Goal: Information Seeking & Learning: Find specific fact

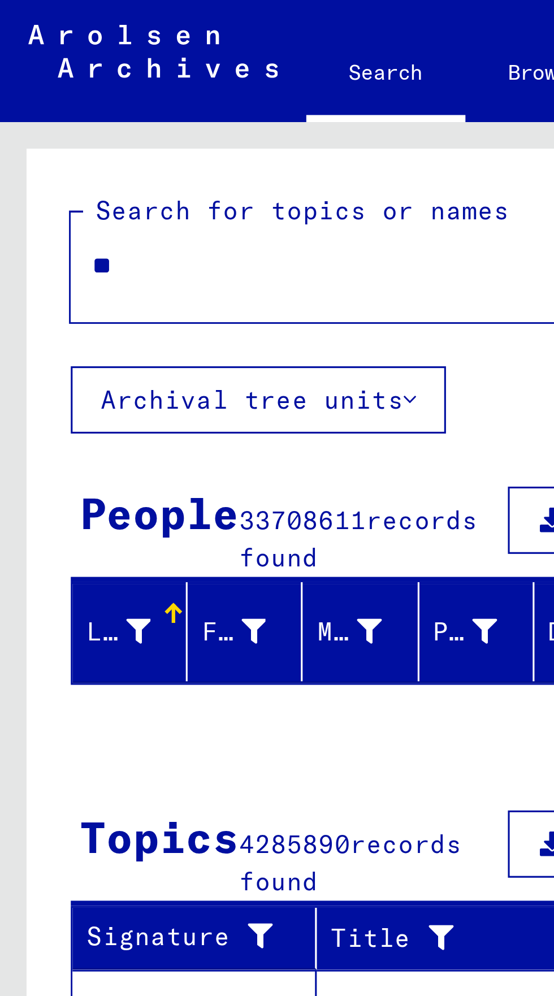
type input "*"
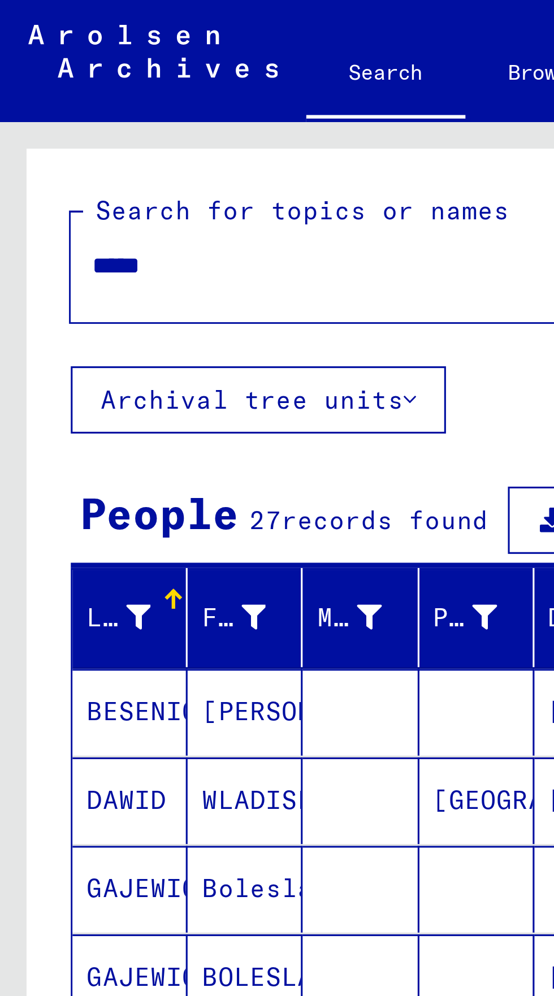
click at [61, 87] on input "*****" at bounding box center [102, 87] width 146 height 12
type input "*"
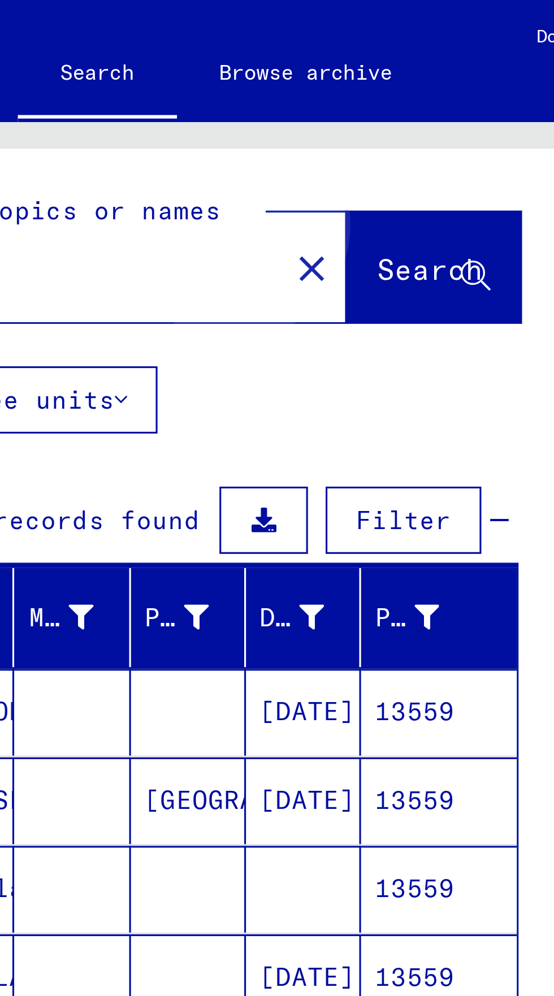
click at [213, 87] on span "Search" at bounding box center [230, 87] width 34 height 11
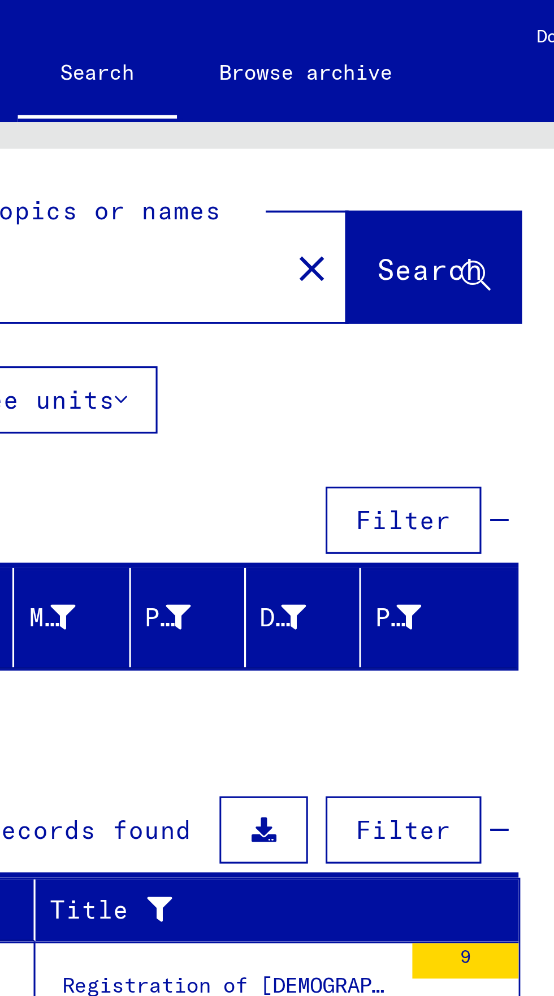
scroll to position [63, 0]
click at [162, 312] on div "Registration of [DEMOGRAPHIC_DATA] and German Persecutees by Public Institution…" at bounding box center [165, 320] width 106 height 16
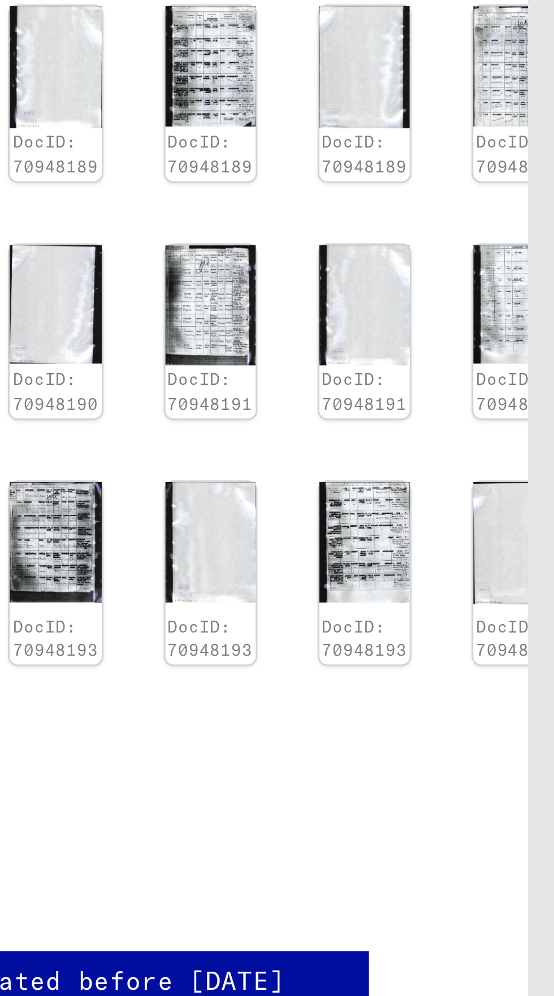
click at [486, 593] on img at bounding box center [493, 605] width 29 height 38
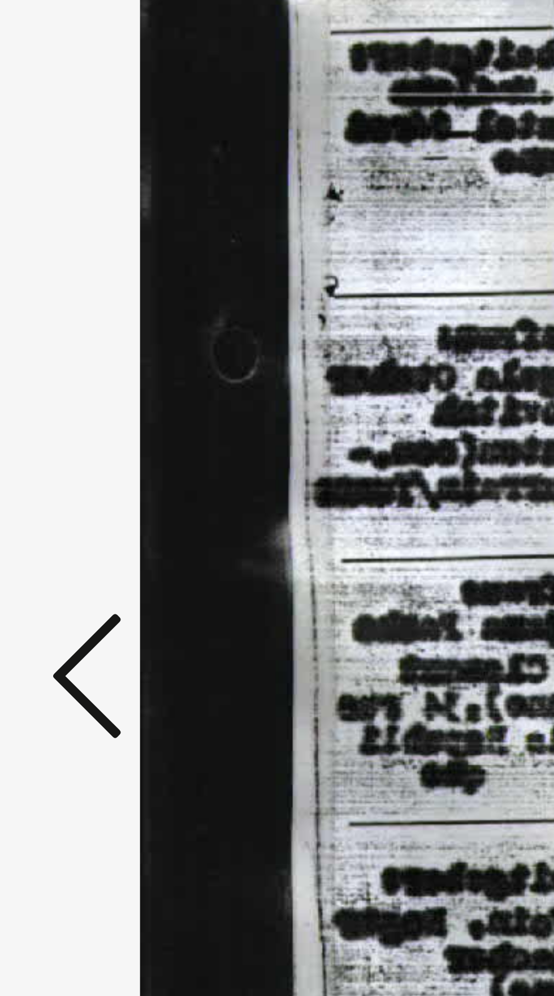
click at [83, 482] on icon at bounding box center [84, 468] width 14 height 27
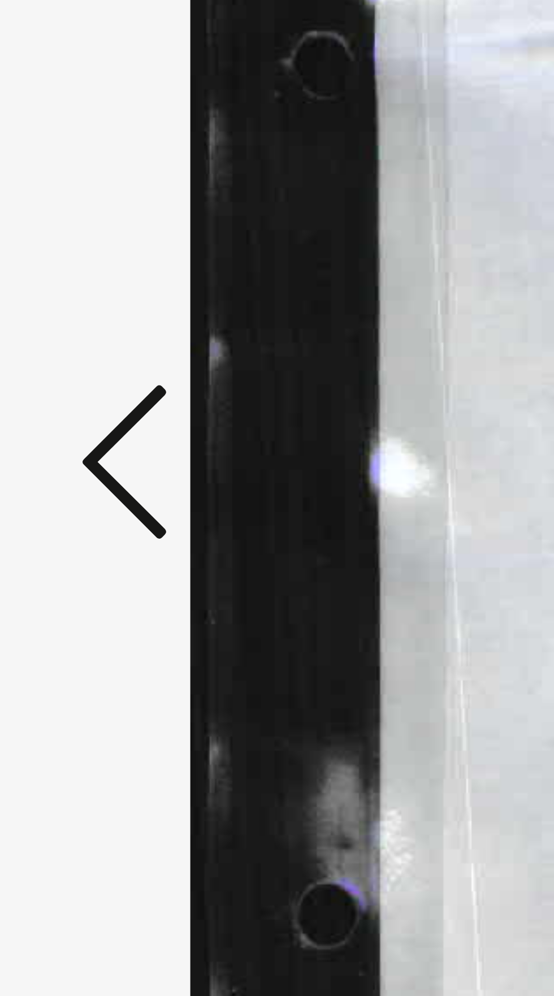
click at [81, 482] on icon at bounding box center [84, 468] width 14 height 27
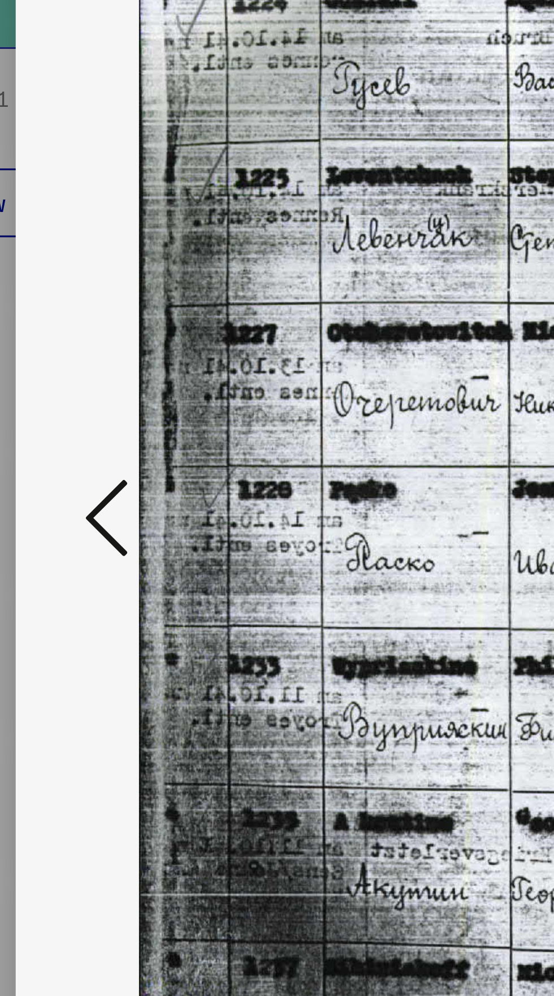
click at [79, 482] on icon at bounding box center [84, 468] width 14 height 27
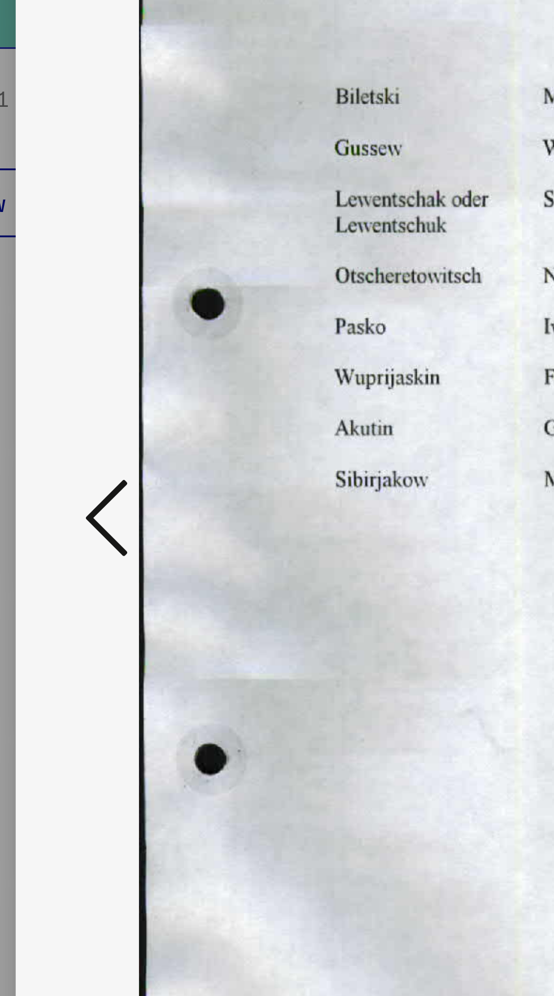
click at [83, 482] on icon at bounding box center [84, 468] width 14 height 27
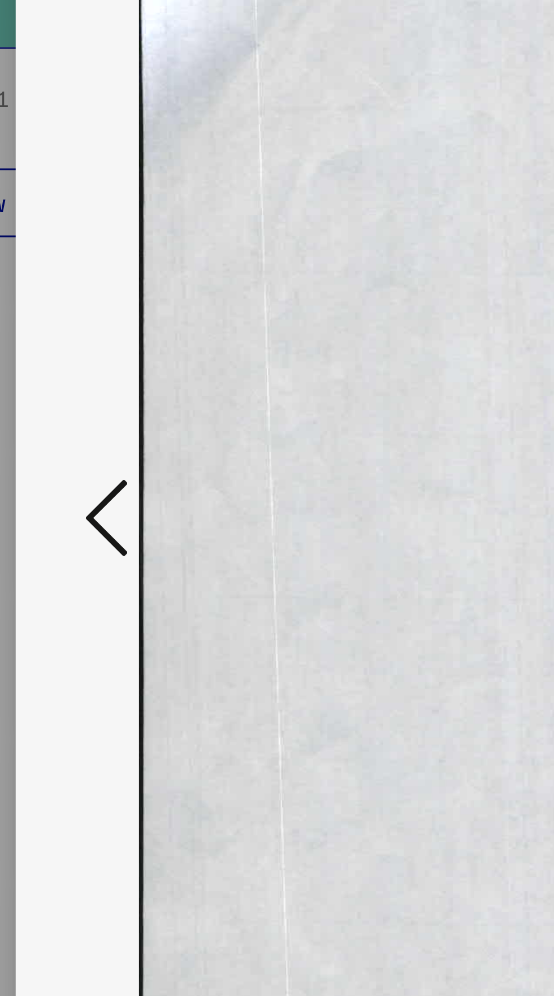
click at [83, 482] on icon at bounding box center [84, 468] width 14 height 27
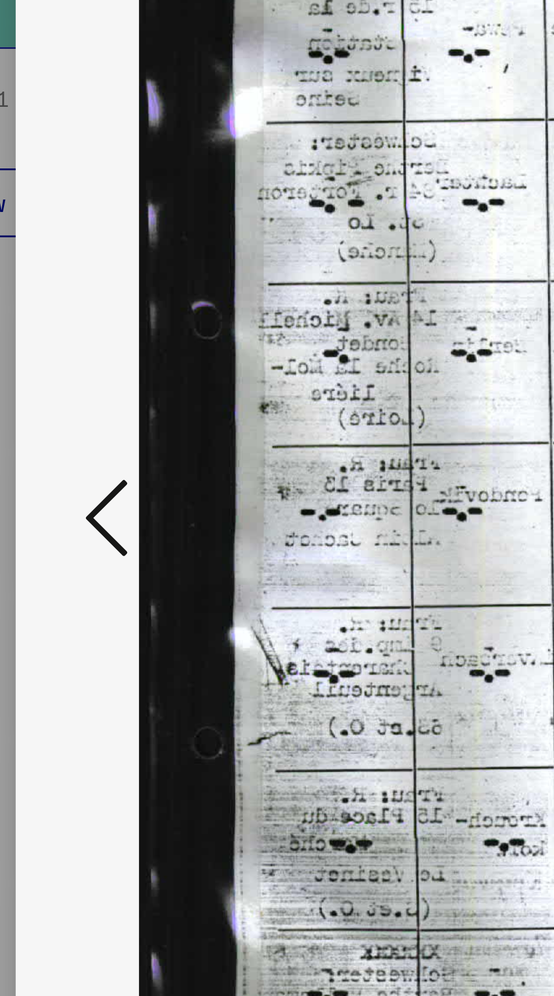
click at [86, 482] on icon at bounding box center [84, 468] width 14 height 27
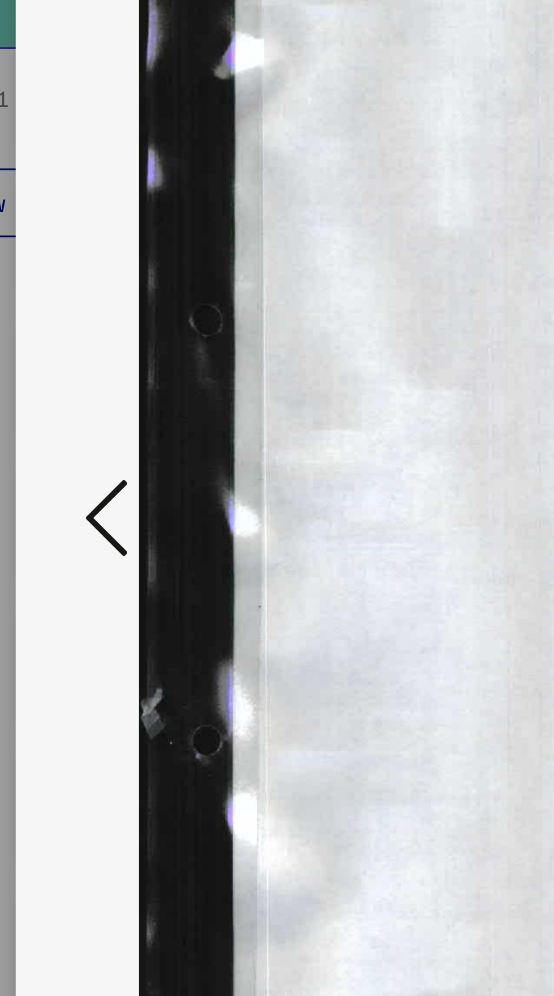
click at [83, 482] on icon at bounding box center [84, 468] width 14 height 27
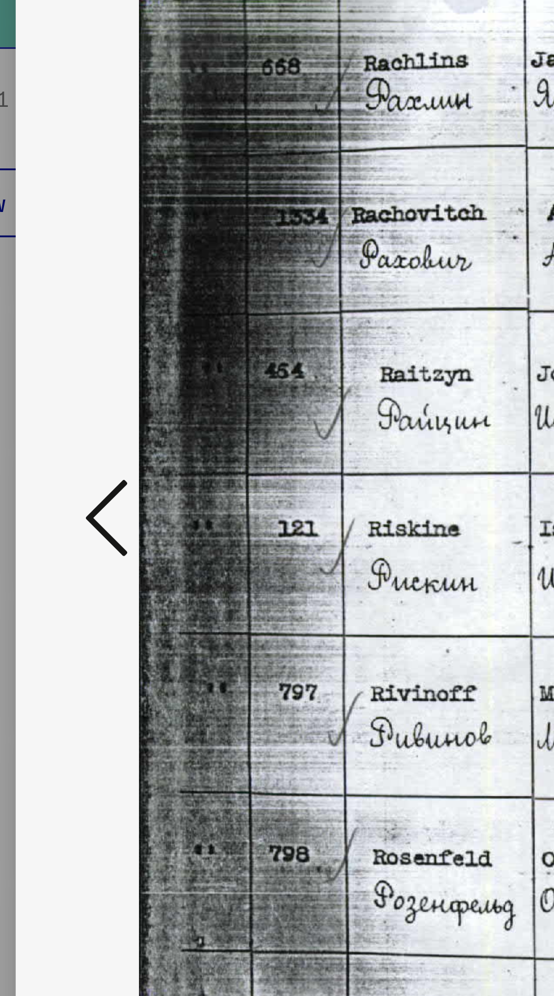
click at [83, 482] on icon at bounding box center [84, 468] width 14 height 27
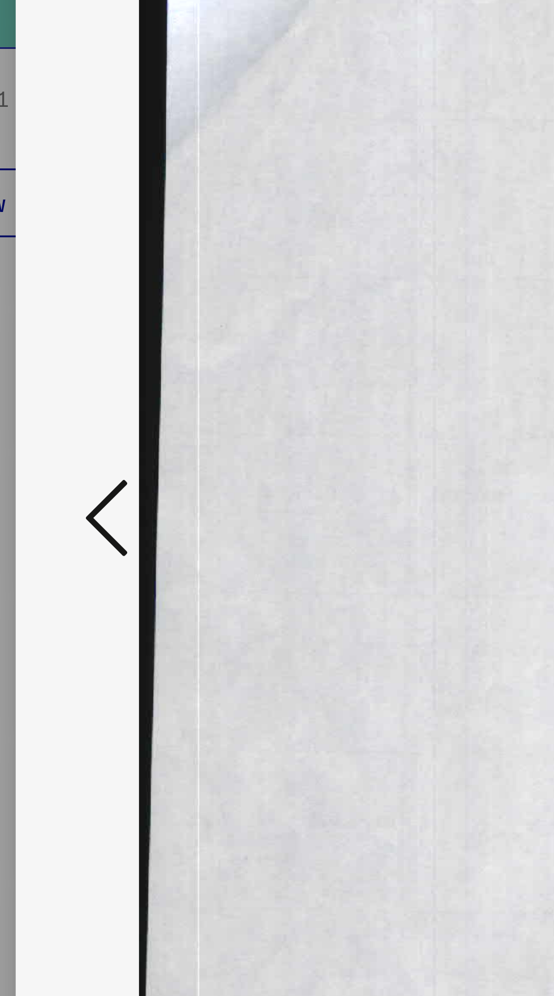
click at [79, 482] on icon at bounding box center [84, 468] width 14 height 27
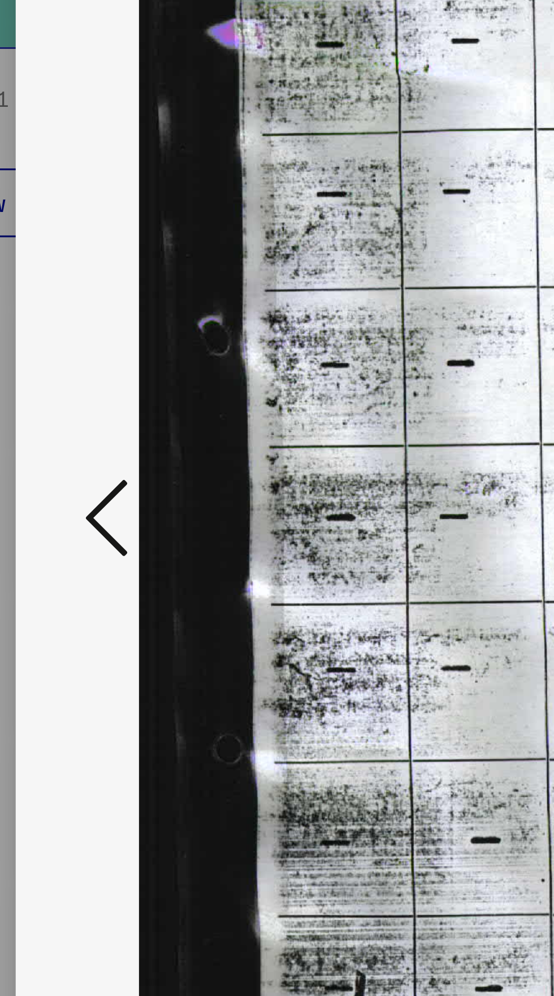
click at [83, 482] on icon at bounding box center [84, 468] width 14 height 27
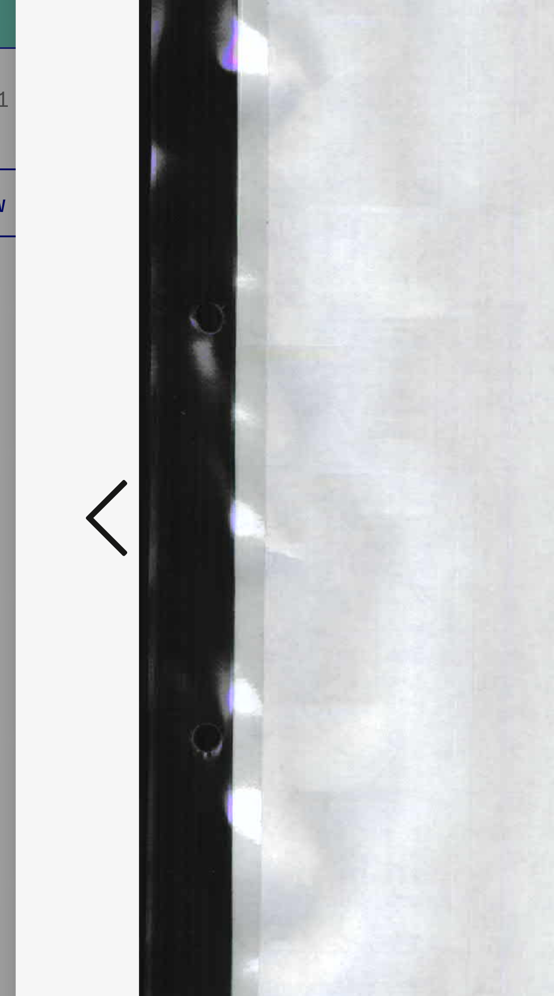
click at [82, 482] on icon at bounding box center [84, 468] width 14 height 27
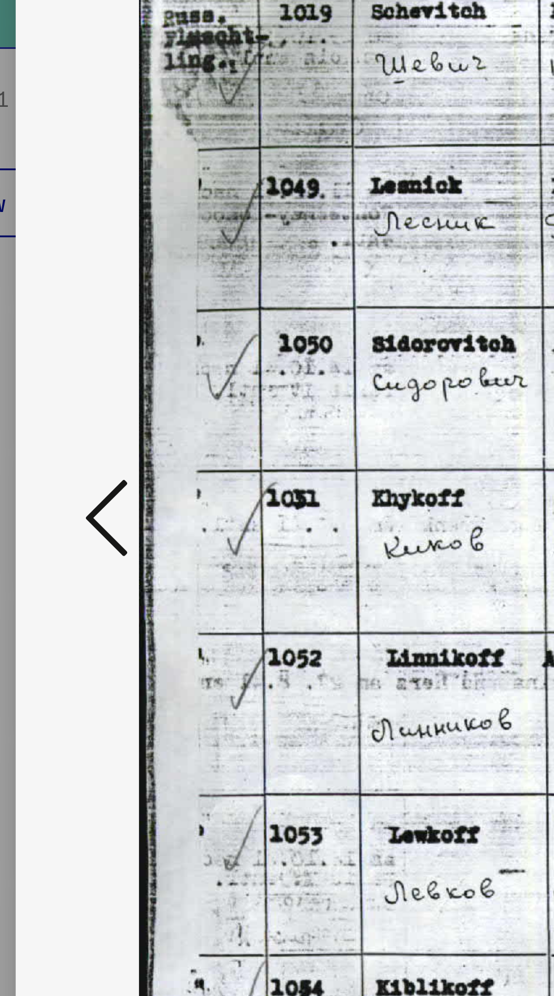
click at [82, 482] on icon at bounding box center [84, 468] width 14 height 27
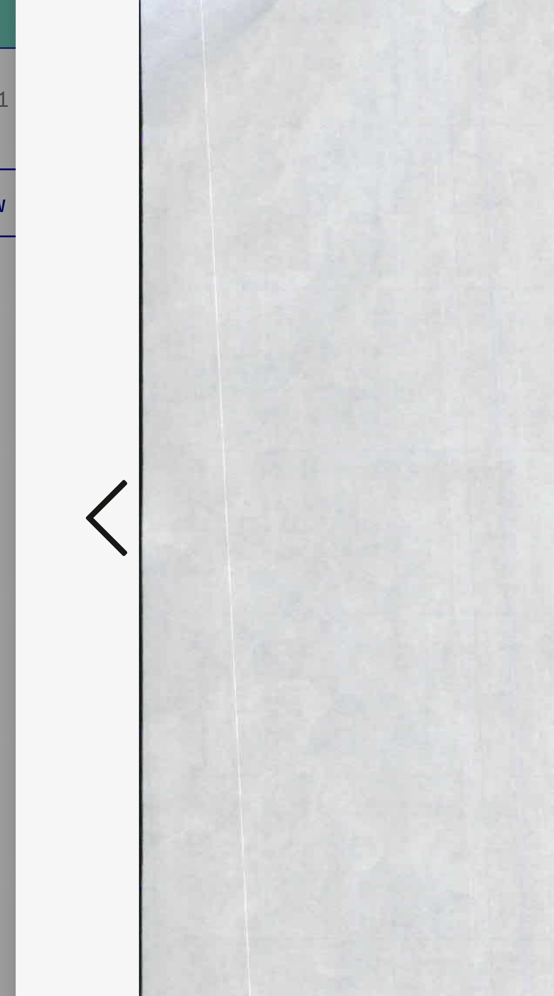
click at [83, 482] on icon at bounding box center [84, 468] width 14 height 27
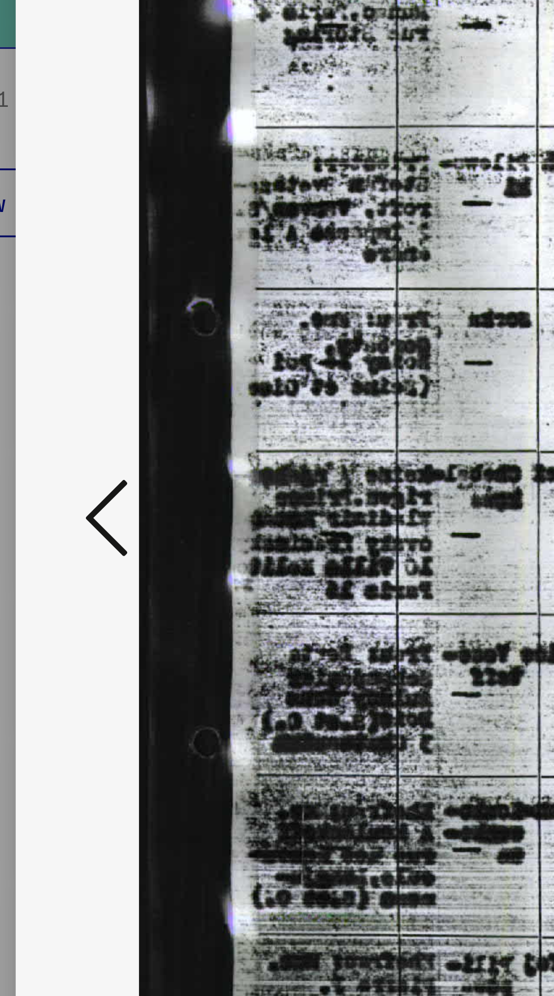
click at [83, 482] on icon at bounding box center [84, 468] width 14 height 27
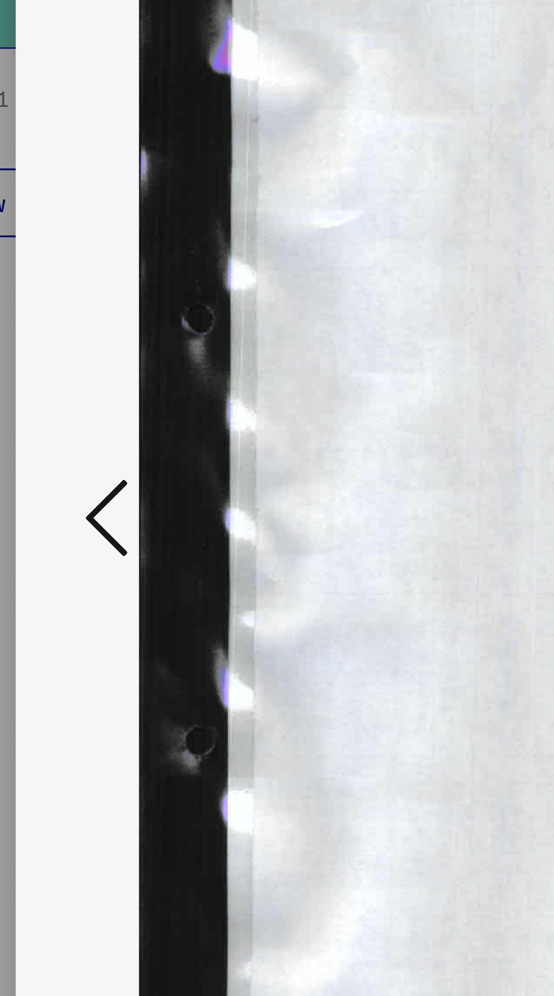
click at [79, 482] on icon at bounding box center [84, 468] width 14 height 27
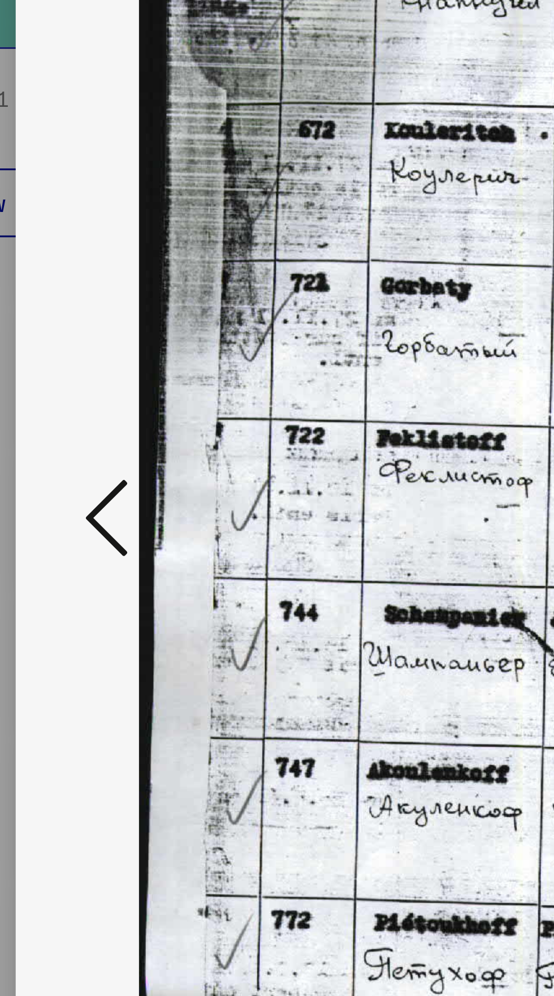
click at [85, 482] on icon at bounding box center [84, 468] width 14 height 27
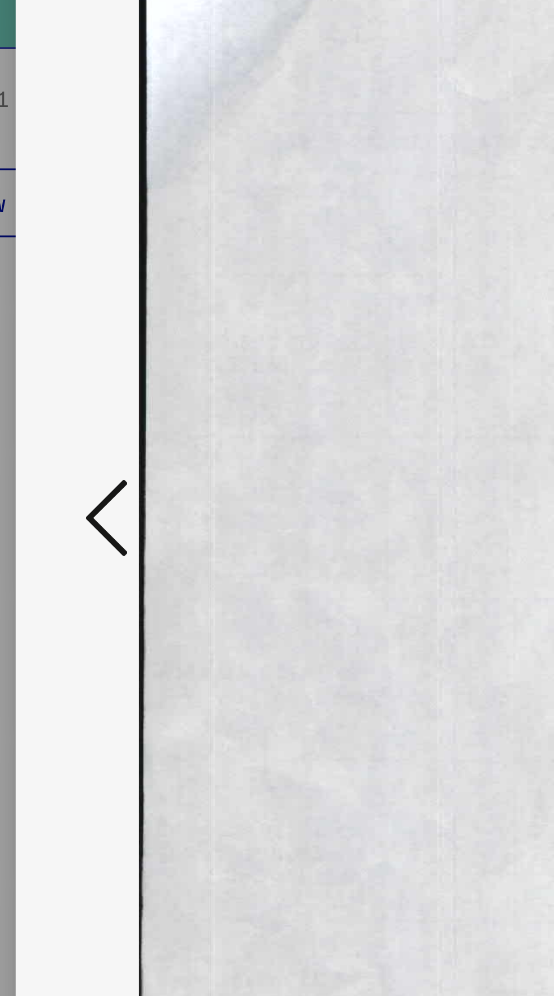
click at [83, 482] on icon at bounding box center [84, 468] width 14 height 27
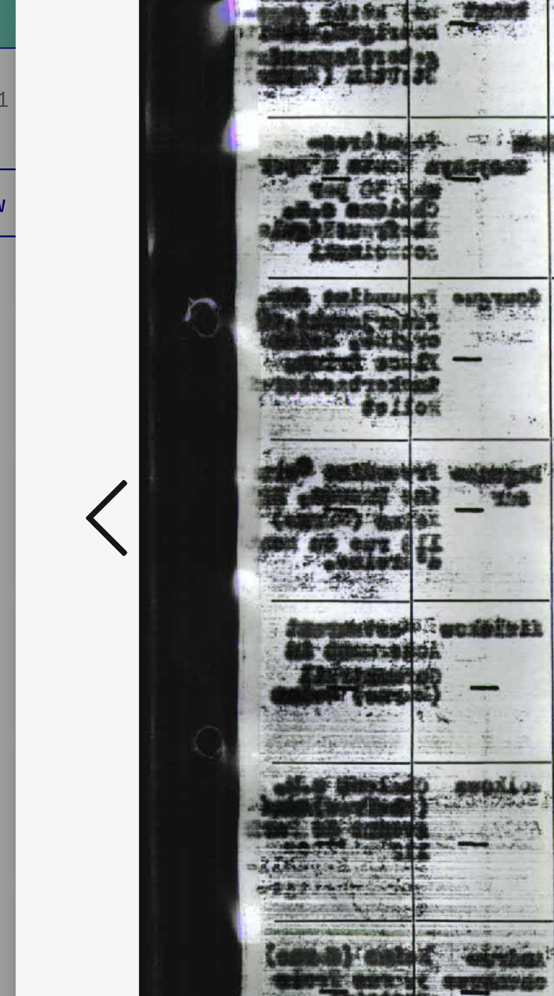
click at [80, 482] on icon at bounding box center [84, 468] width 14 height 27
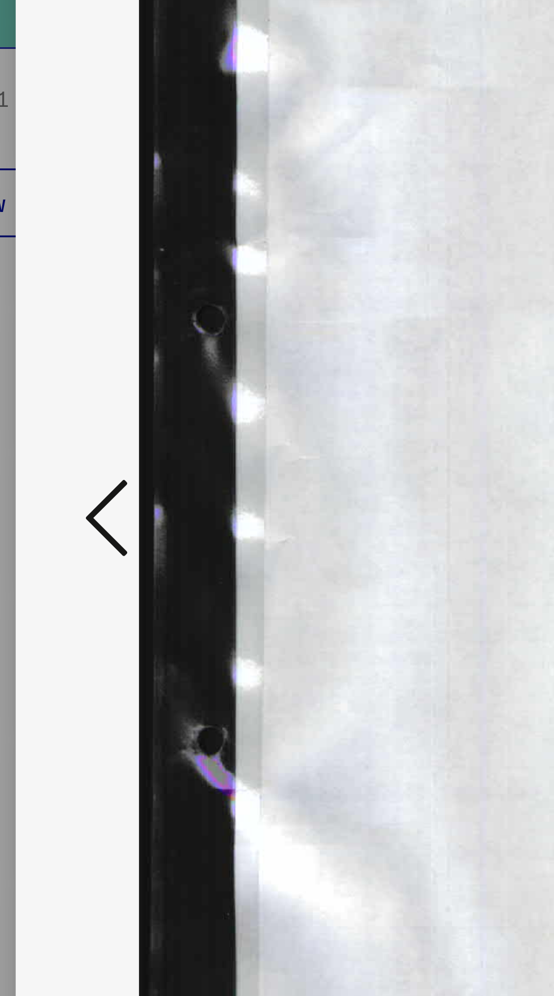
click at [79, 482] on icon at bounding box center [84, 468] width 14 height 27
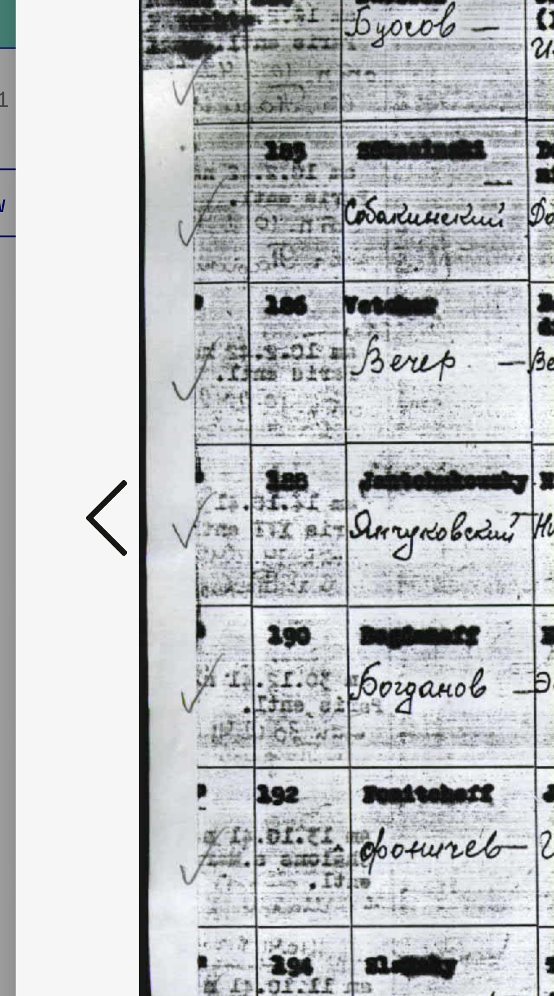
click at [79, 482] on icon at bounding box center [84, 468] width 14 height 27
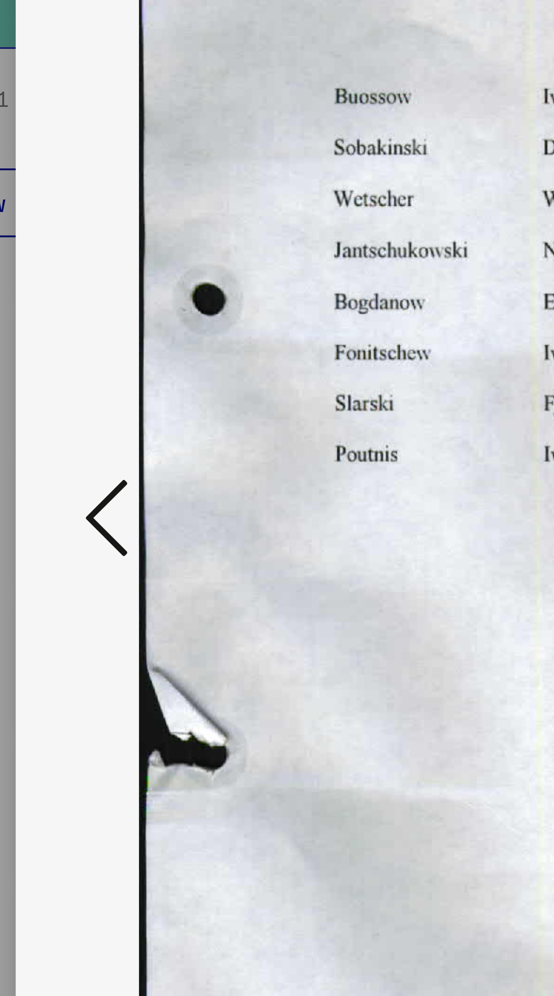
click at [77, 482] on icon at bounding box center [84, 468] width 14 height 27
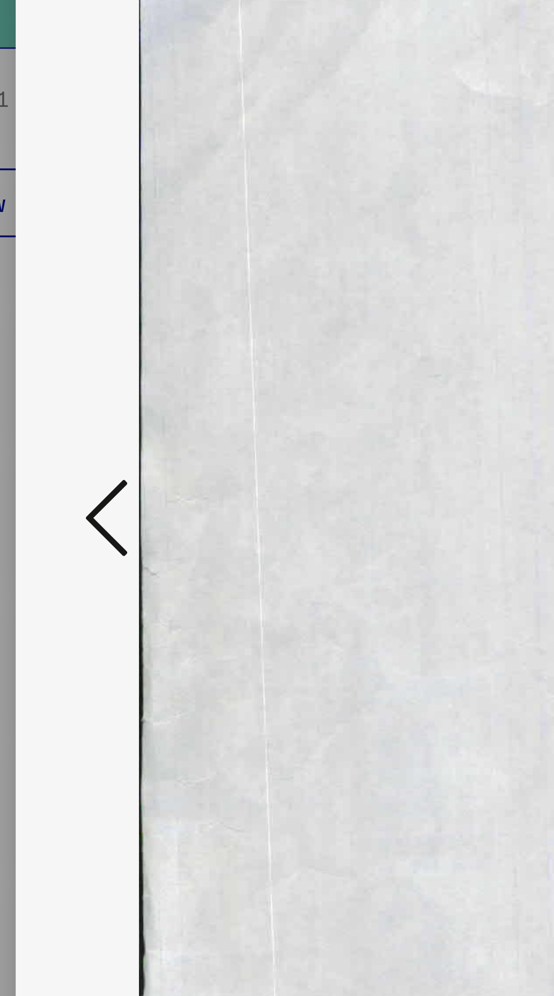
click at [77, 482] on icon at bounding box center [84, 468] width 14 height 27
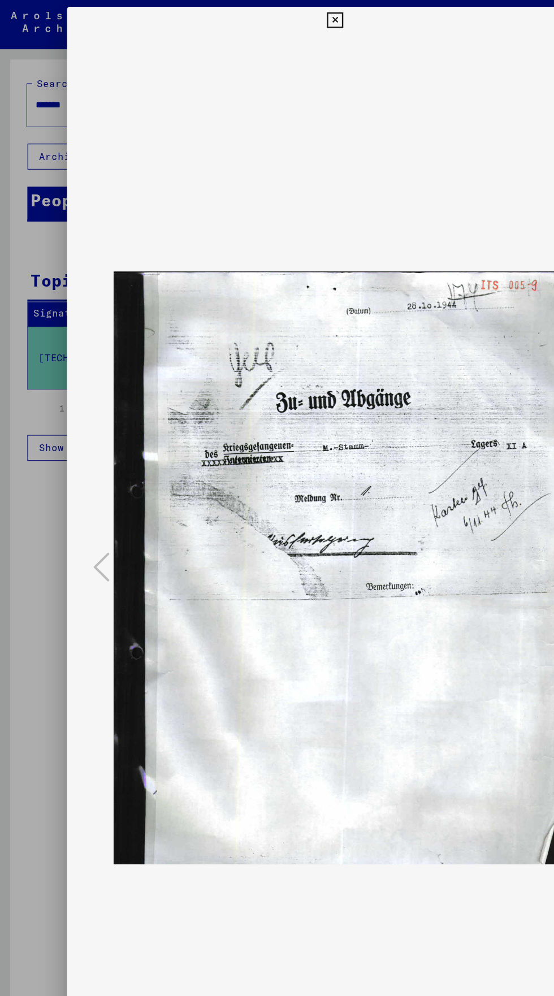
click at [273, 11] on icon at bounding box center [276, 17] width 13 height 14
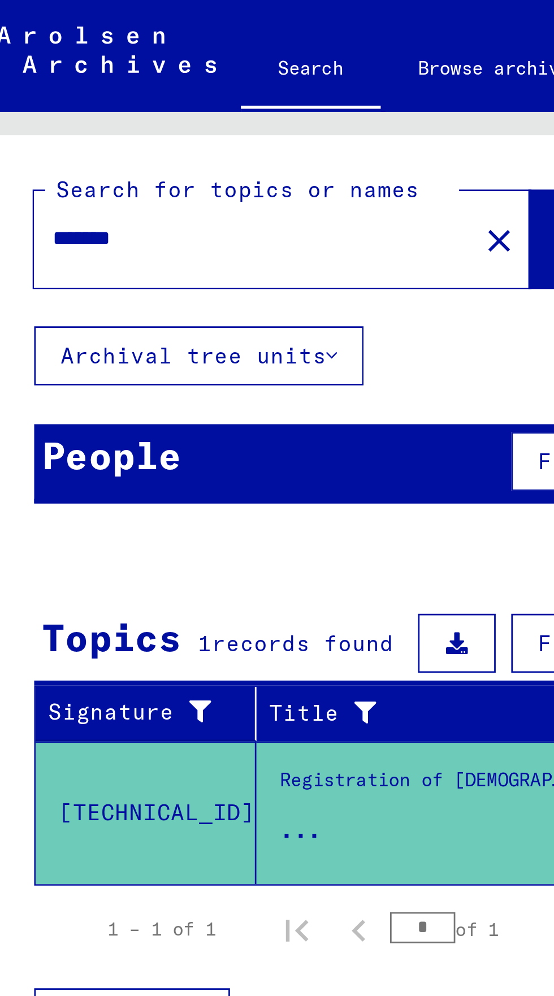
click at [68, 85] on input "*******" at bounding box center [102, 87] width 146 height 12
type input "*******"
click at [203, 81] on button "Search" at bounding box center [230, 87] width 55 height 35
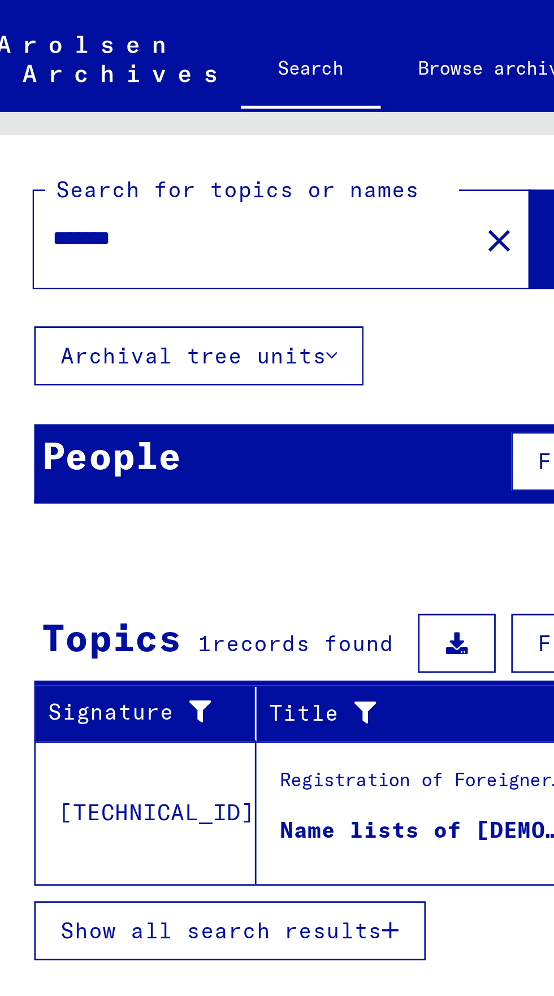
click at [127, 295] on figure "Registration of Foreigners and German Persecutees by Public Institutions, Socia…" at bounding box center [165, 287] width 106 height 17
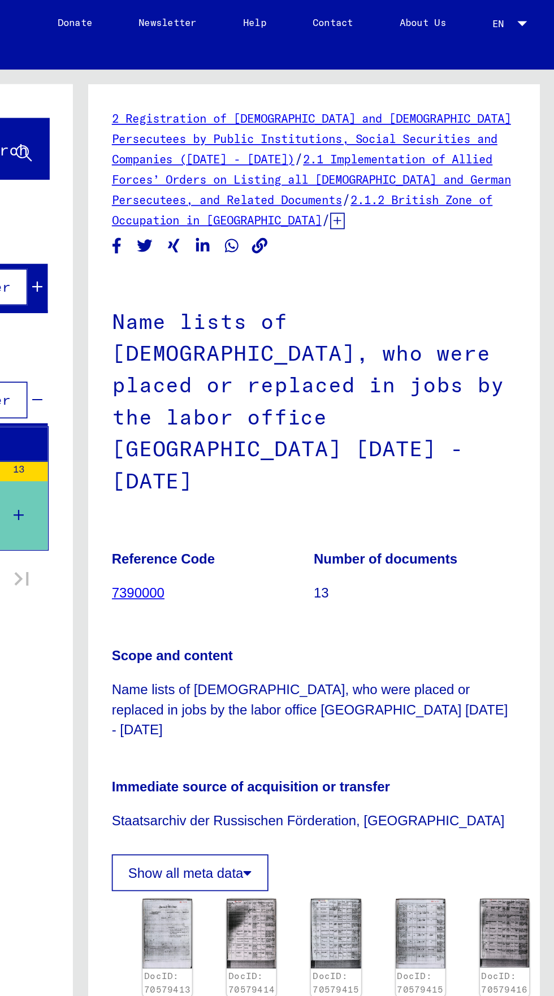
scroll to position [306, 1]
click at [511, 760] on img at bounding box center [525, 780] width 29 height 40
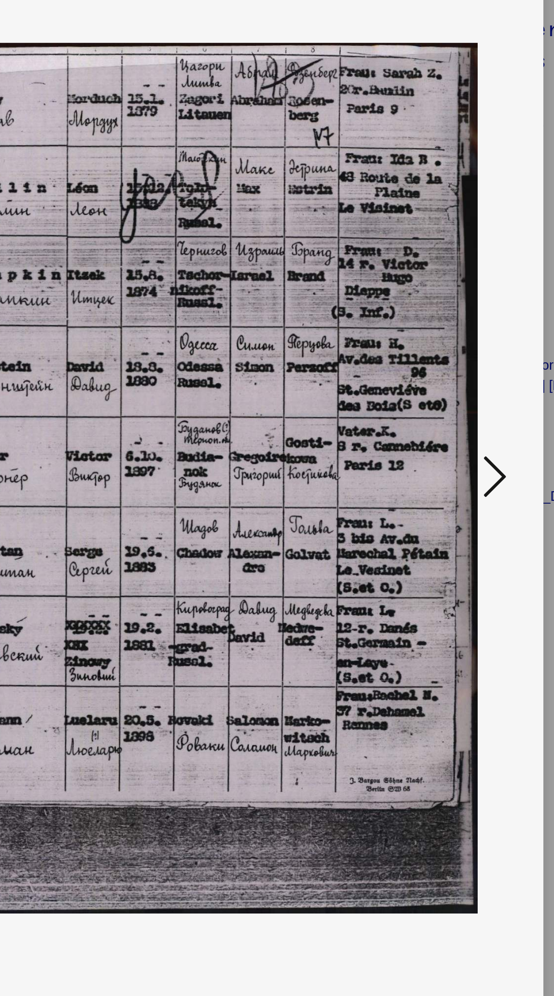
scroll to position [0, 0]
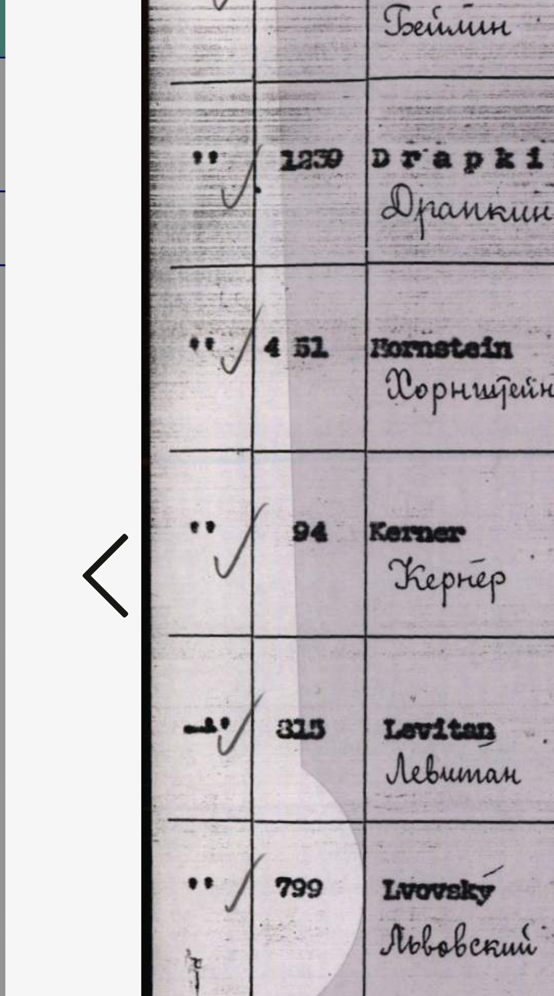
click at [79, 482] on icon at bounding box center [84, 468] width 14 height 27
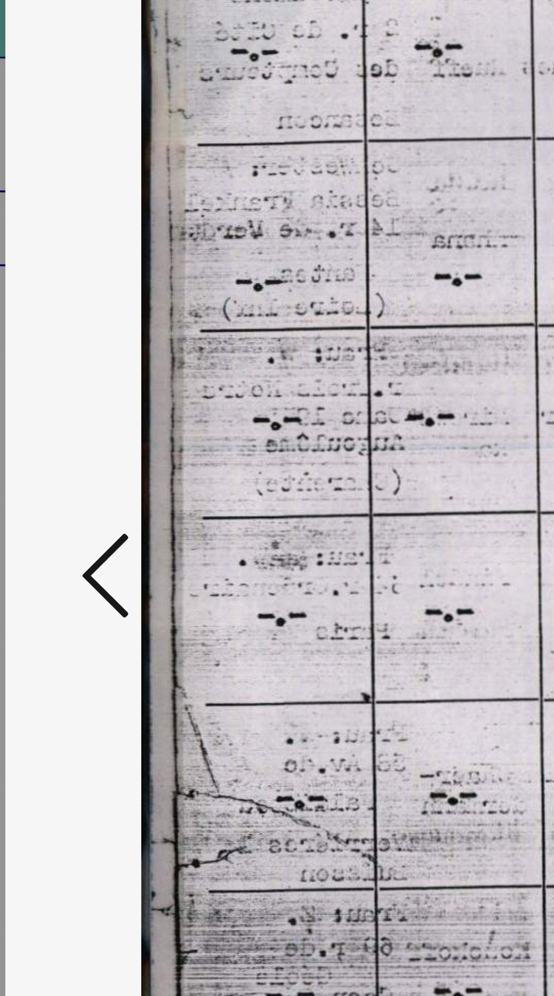
click at [81, 482] on icon at bounding box center [84, 468] width 14 height 27
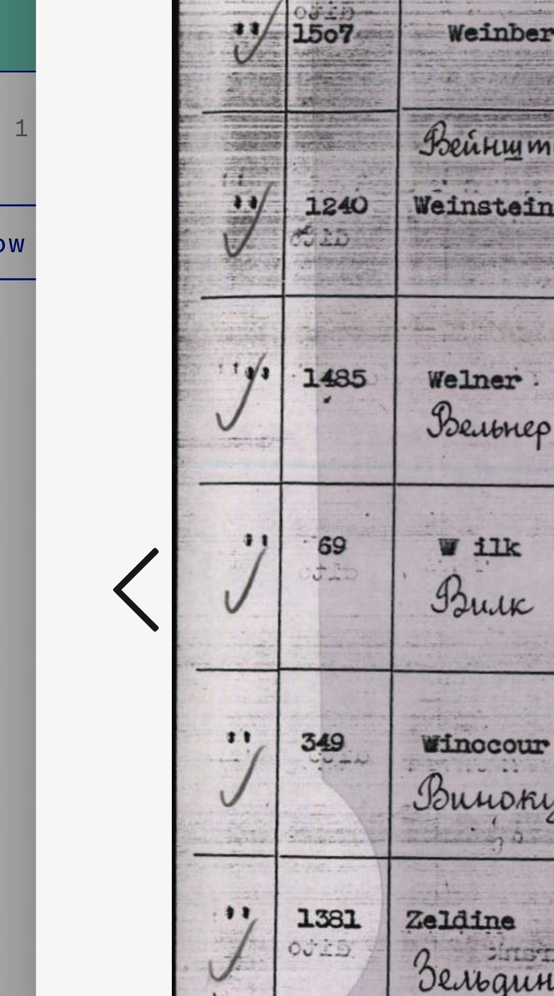
click at [80, 482] on icon at bounding box center [84, 468] width 14 height 27
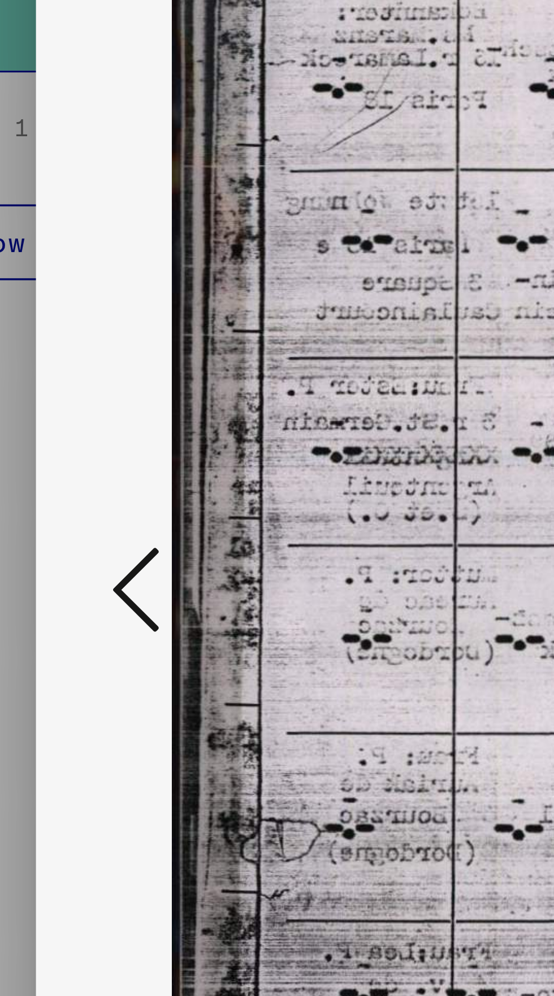
click at [83, 482] on icon at bounding box center [84, 468] width 14 height 27
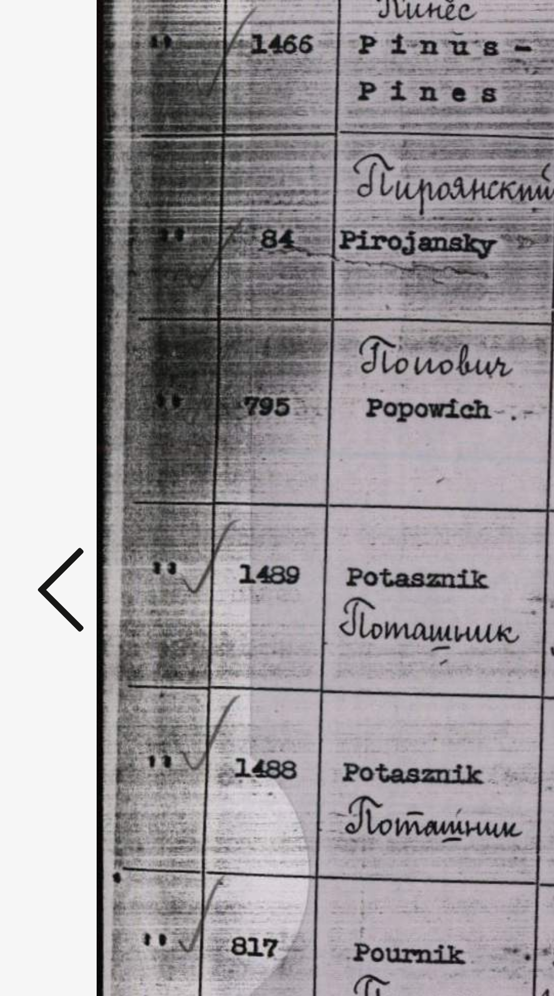
click at [88, 482] on icon at bounding box center [84, 468] width 14 height 27
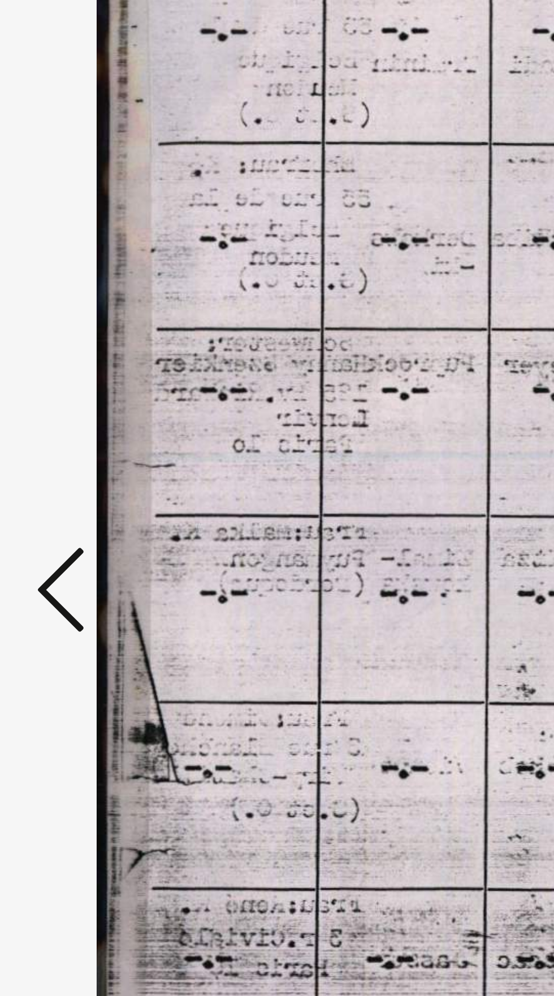
click at [84, 482] on icon at bounding box center [84, 468] width 14 height 27
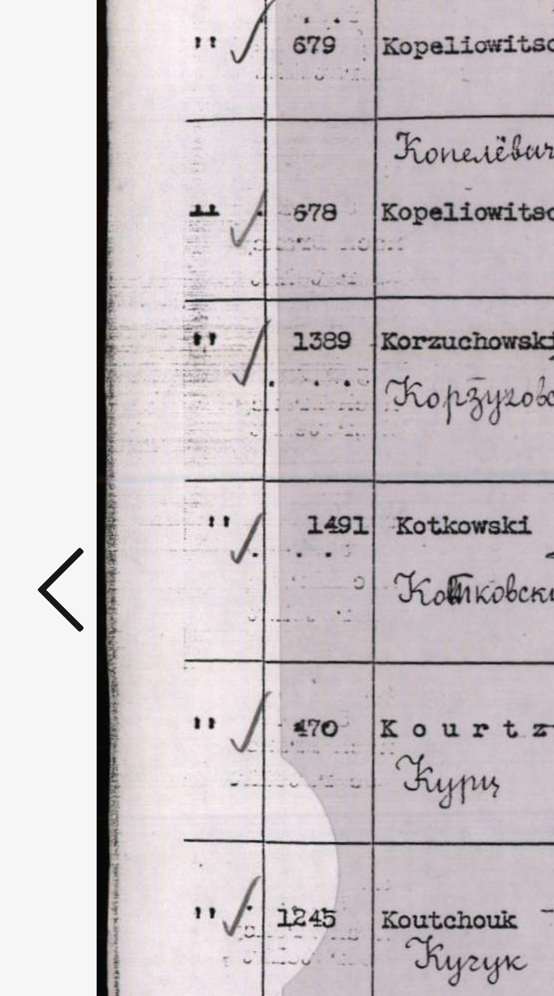
click at [83, 482] on icon at bounding box center [84, 468] width 14 height 27
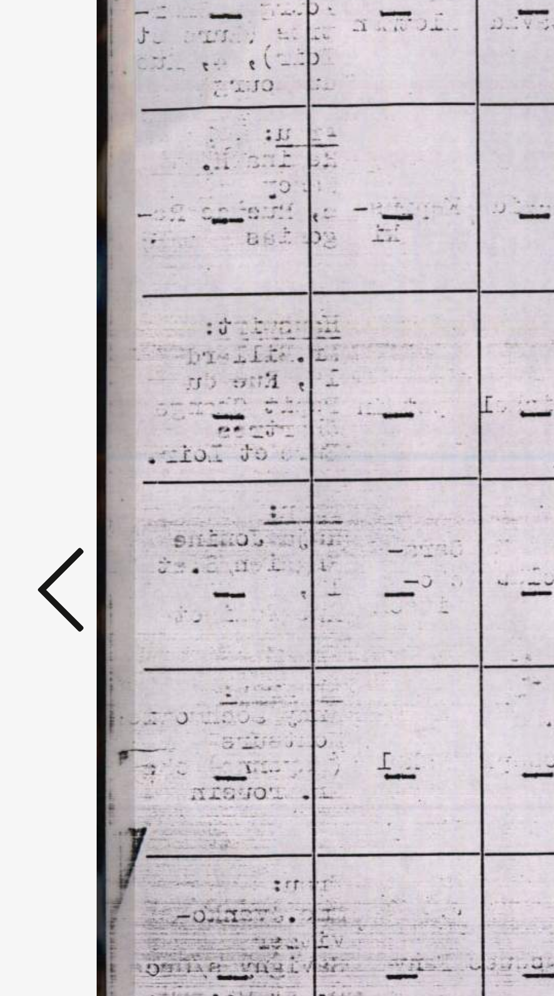
click at [80, 482] on icon at bounding box center [84, 468] width 14 height 27
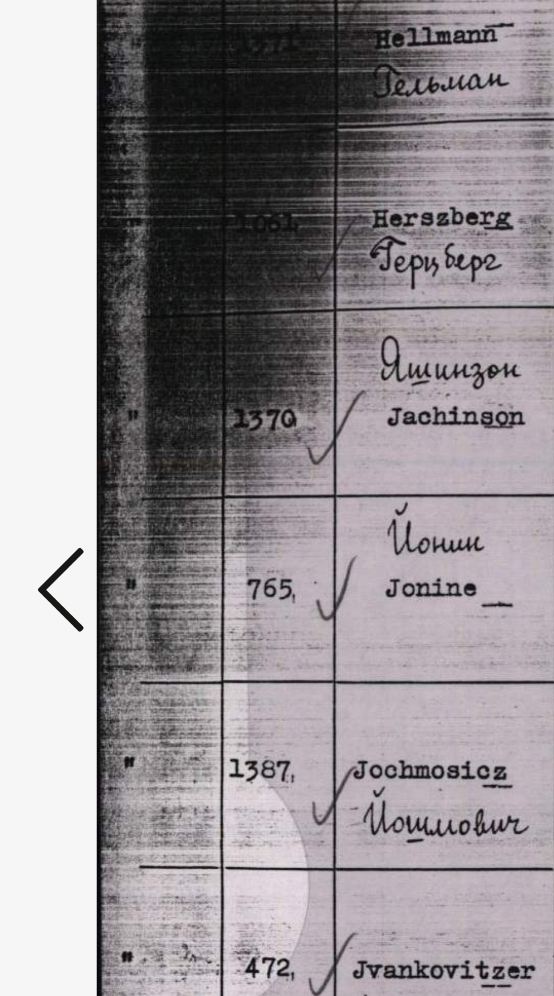
click at [84, 482] on icon at bounding box center [84, 468] width 14 height 27
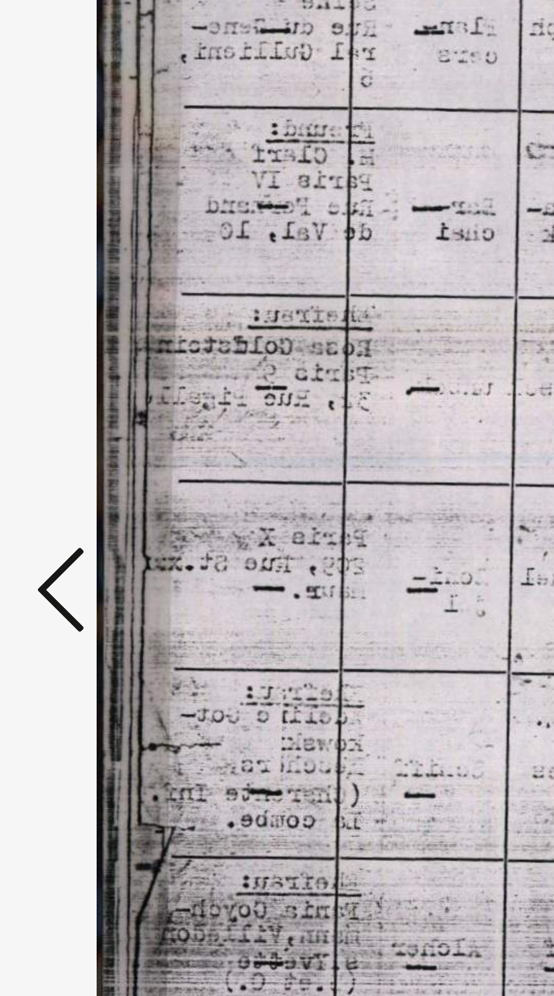
click at [81, 482] on icon at bounding box center [84, 468] width 14 height 27
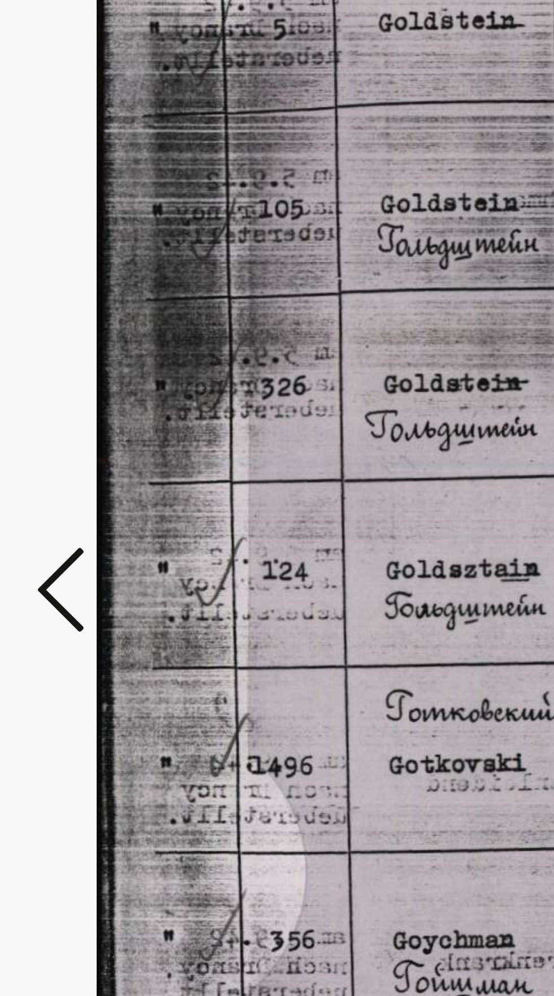
click at [83, 482] on icon at bounding box center [84, 468] width 14 height 27
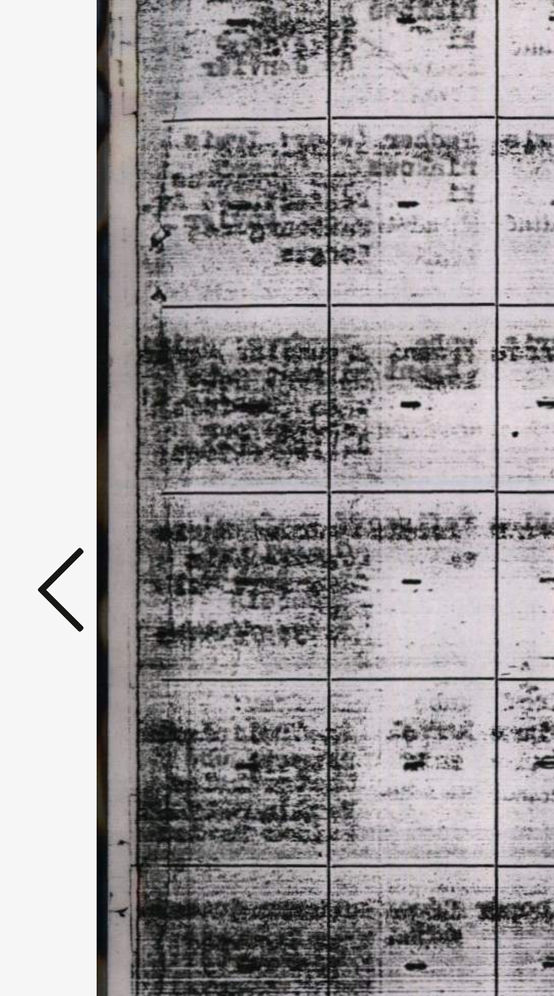
click at [84, 482] on icon at bounding box center [84, 468] width 14 height 27
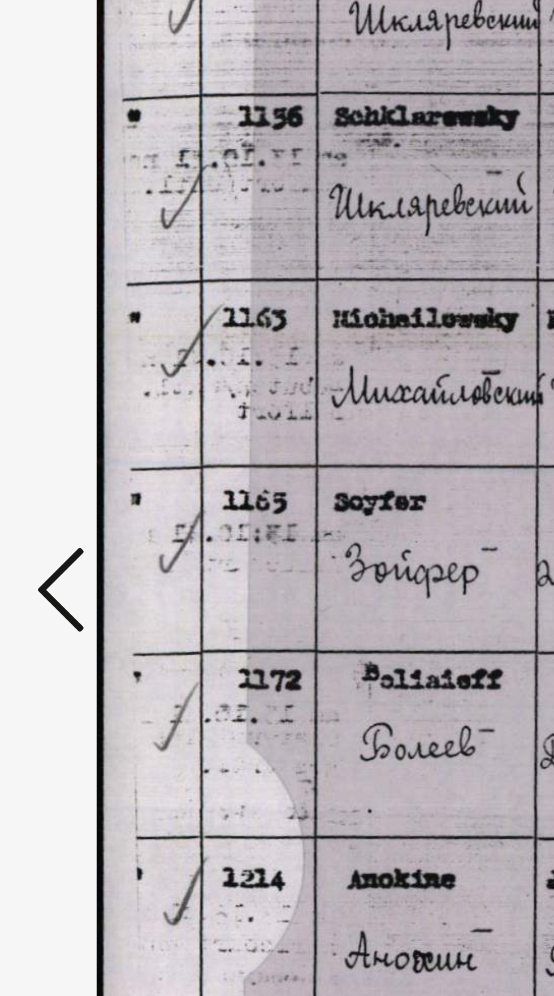
click at [81, 482] on icon at bounding box center [84, 468] width 14 height 27
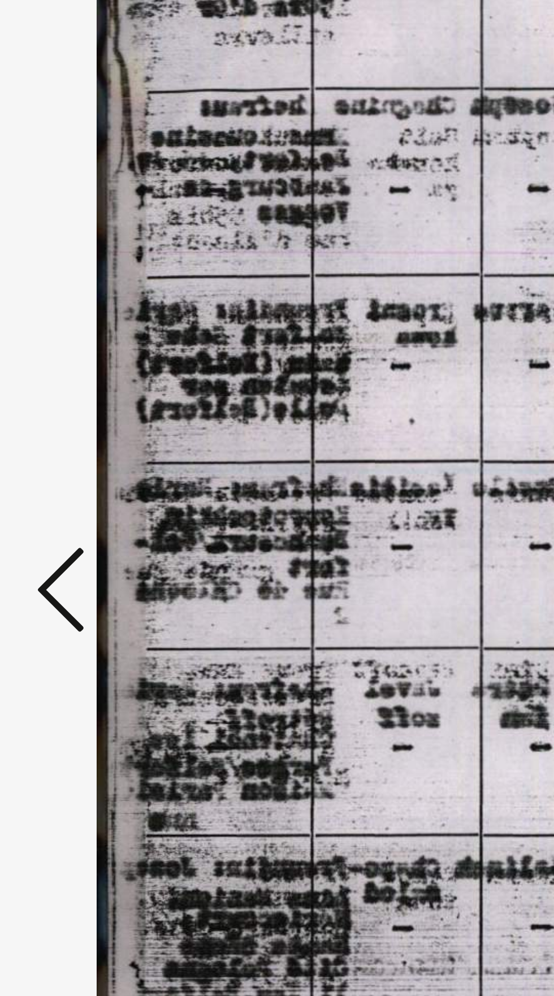
click at [83, 482] on icon at bounding box center [84, 468] width 14 height 27
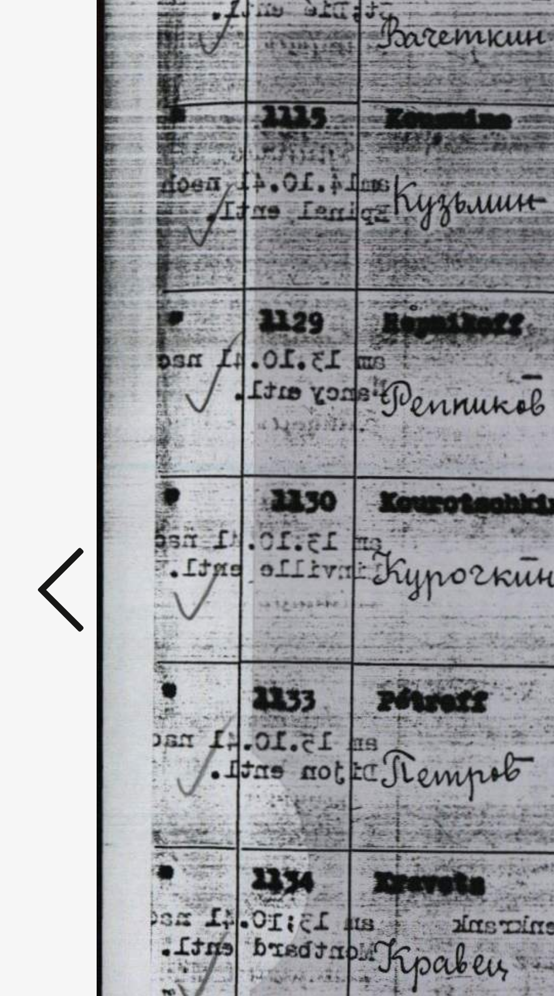
click at [82, 482] on icon at bounding box center [84, 468] width 14 height 27
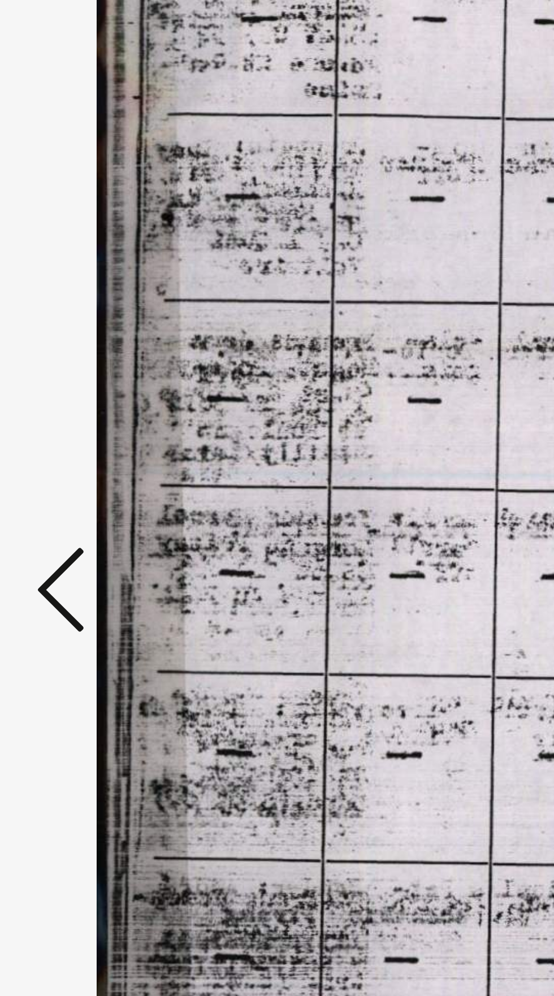
click at [84, 482] on icon at bounding box center [84, 468] width 14 height 27
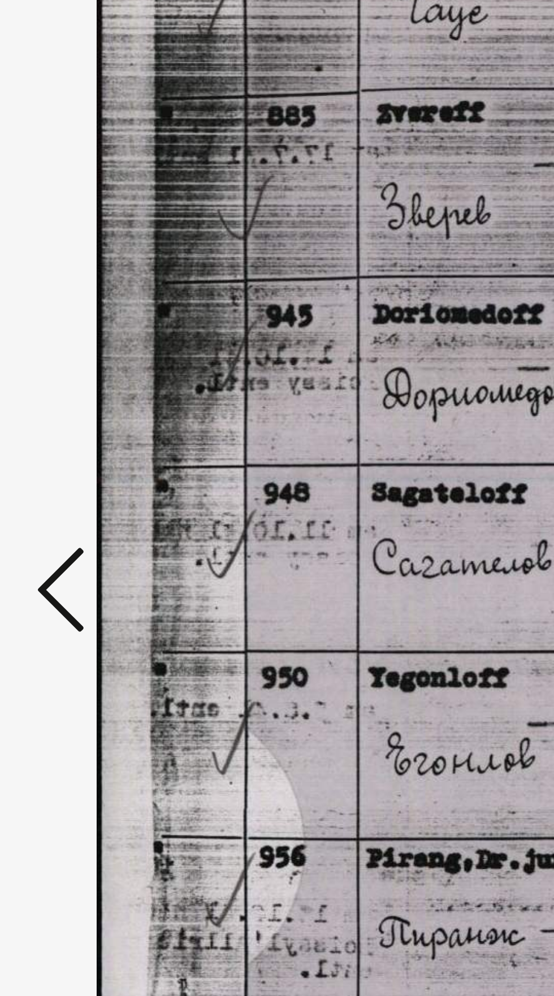
click at [84, 482] on icon at bounding box center [84, 468] width 14 height 27
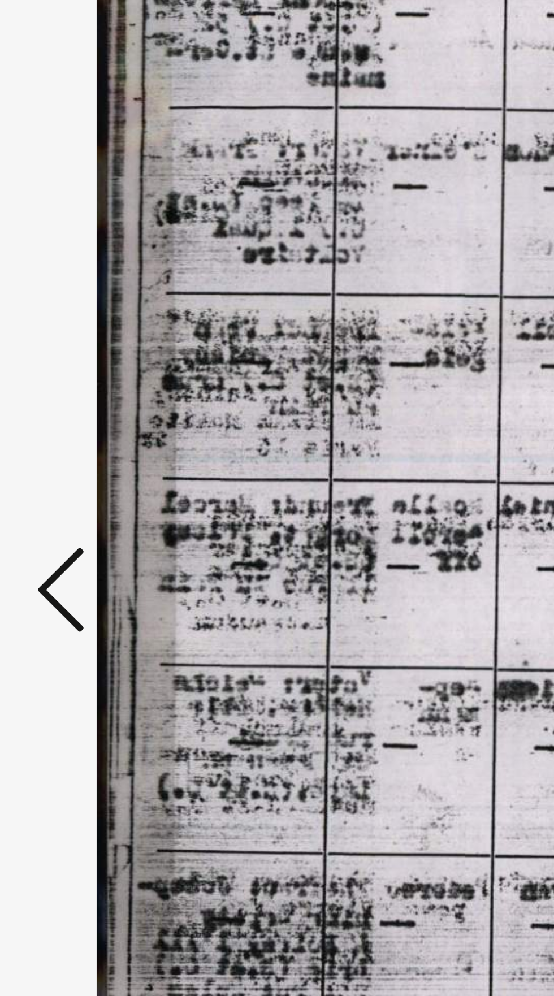
click at [85, 482] on icon at bounding box center [84, 468] width 14 height 27
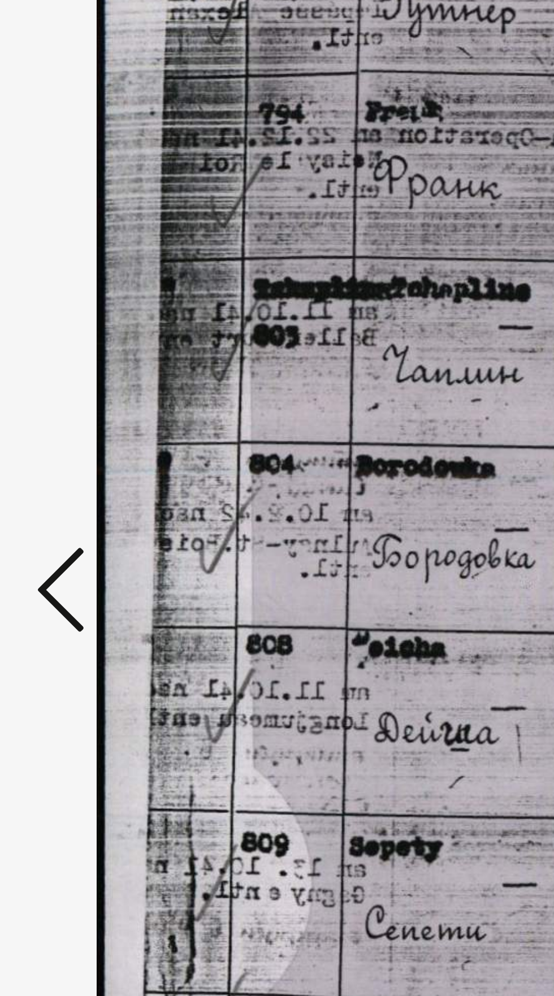
click at [81, 482] on icon at bounding box center [84, 468] width 14 height 27
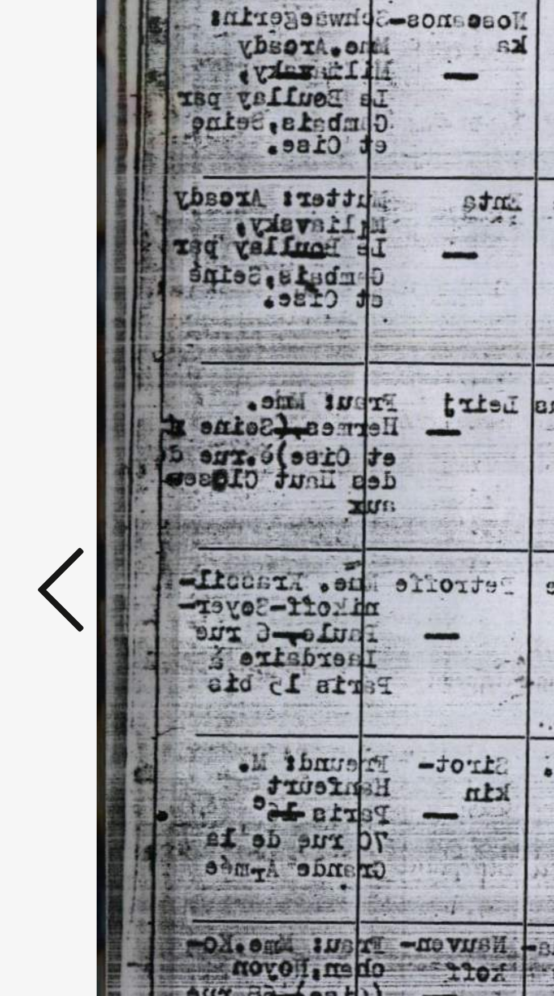
click at [81, 482] on icon at bounding box center [84, 468] width 14 height 27
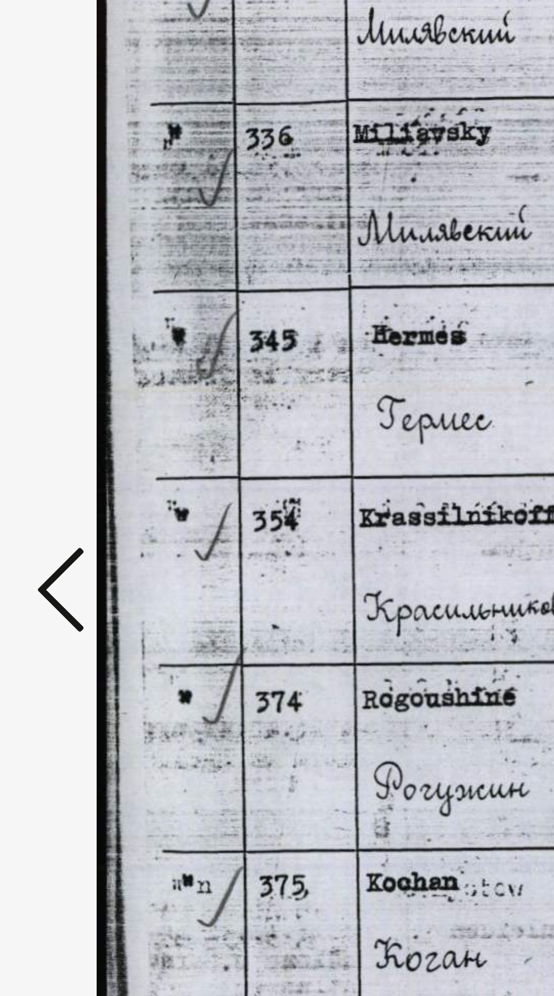
click at [83, 482] on icon at bounding box center [84, 468] width 14 height 27
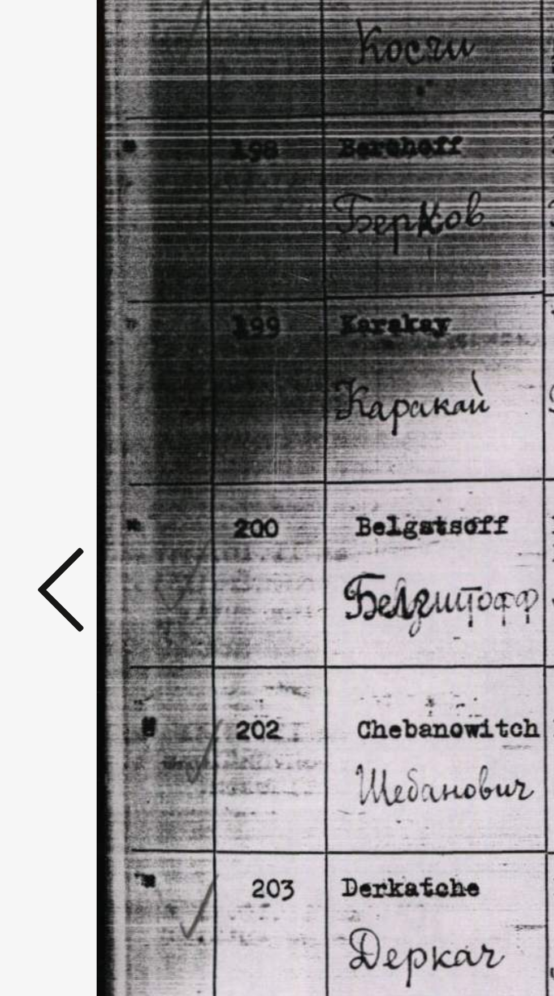
click at [83, 482] on icon at bounding box center [84, 468] width 14 height 27
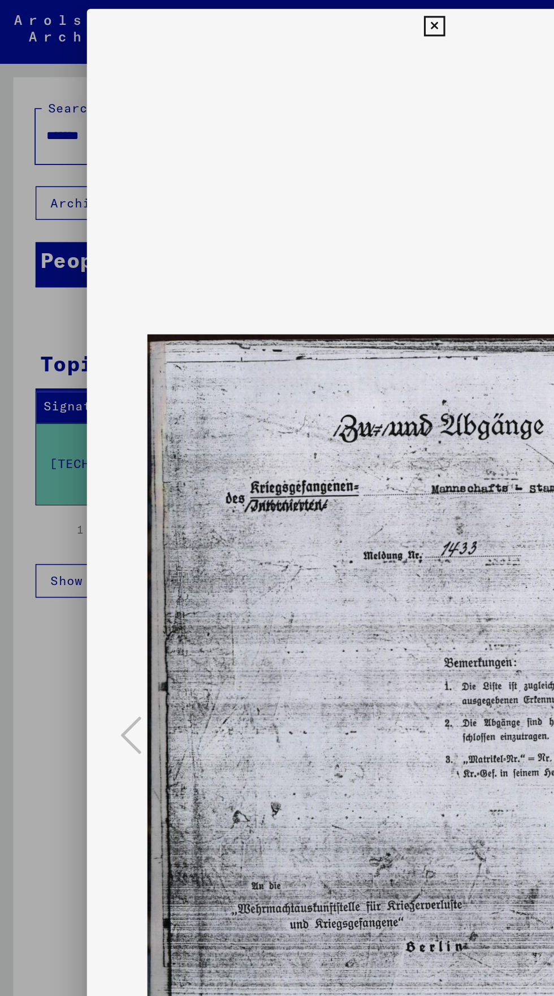
click at [269, 54] on img at bounding box center [277, 469] width 366 height 883
click at [278, 11] on icon at bounding box center [276, 17] width 13 height 14
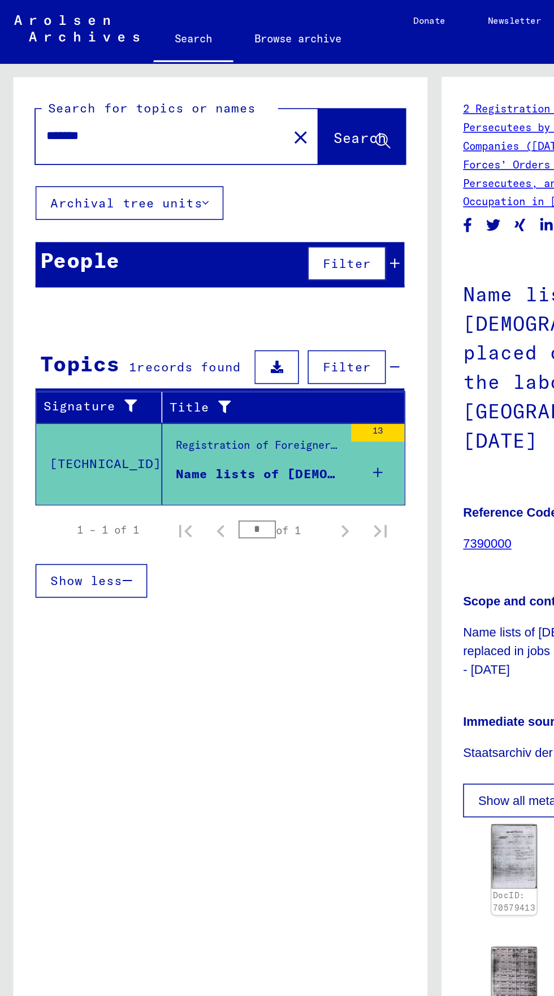
click at [72, 90] on input "*******" at bounding box center [102, 87] width 146 height 12
